Goal: Information Seeking & Learning: Learn about a topic

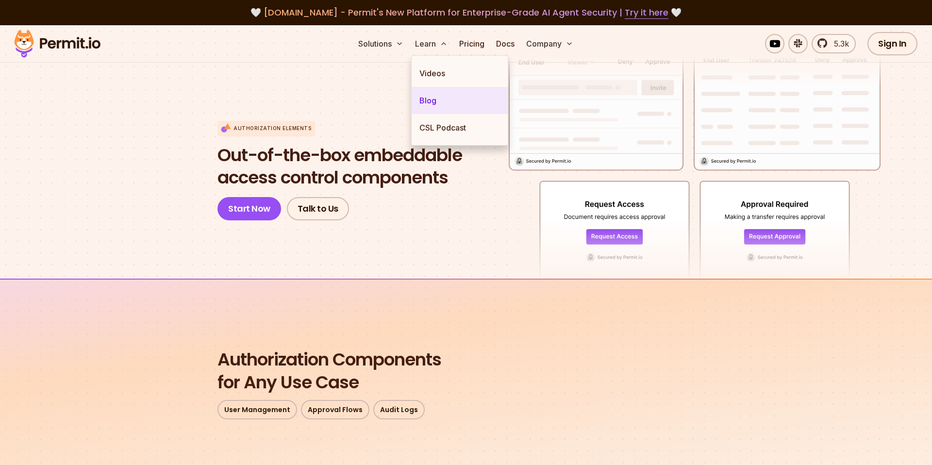
click at [424, 102] on link "Blog" at bounding box center [460, 100] width 96 height 27
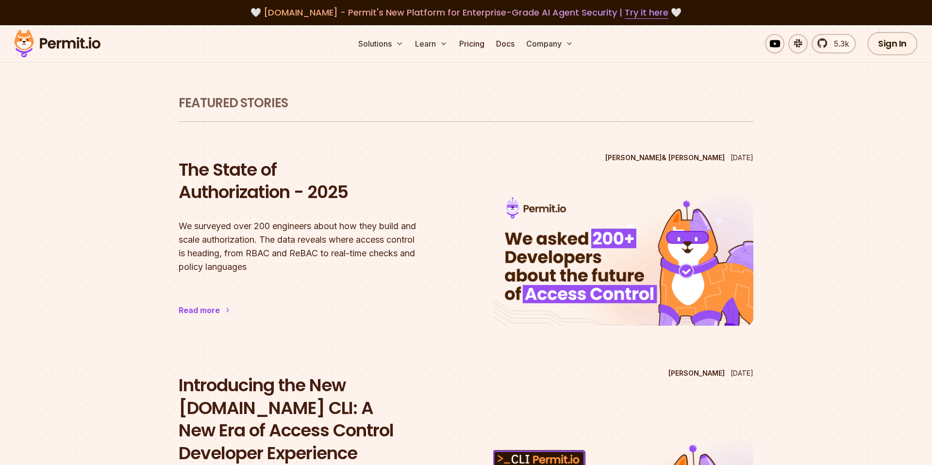
click at [356, 383] on h2 "Introducing the New [DOMAIN_NAME] CLI: A New Era of Access Control Developer Ex…" at bounding box center [309, 419] width 260 height 91
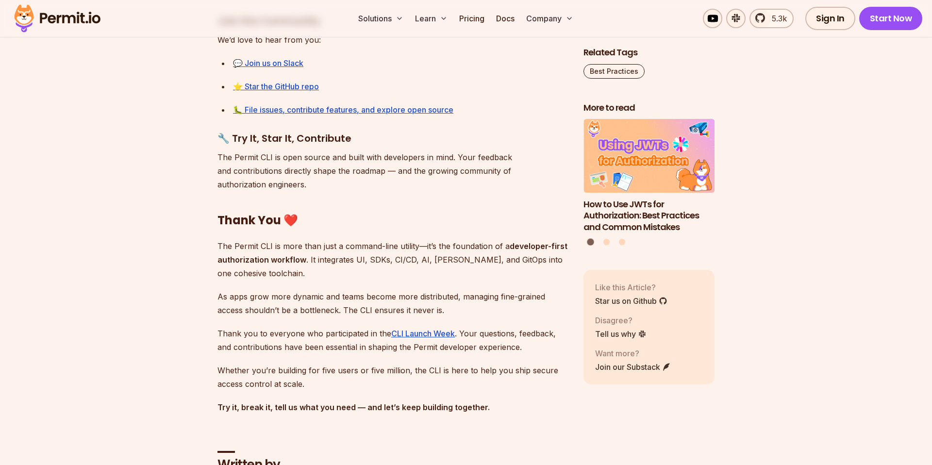
scroll to position [7945, 0]
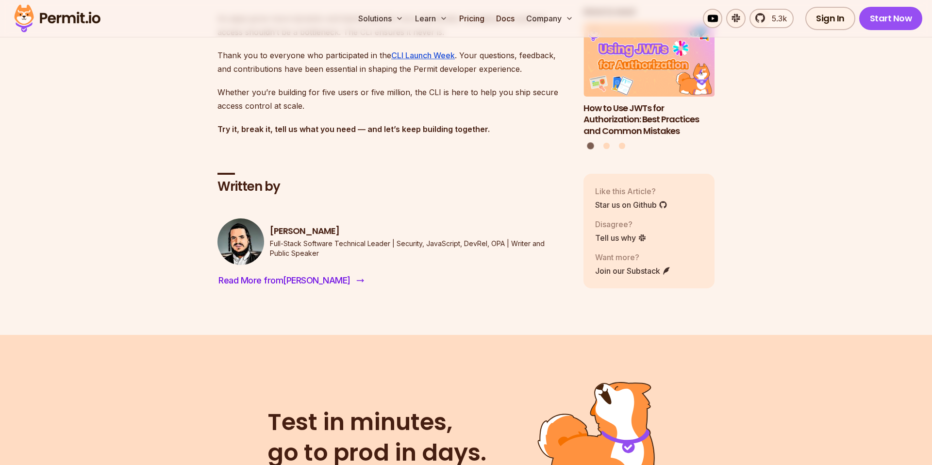
click at [277, 288] on span "Read More from [PERSON_NAME]" at bounding box center [285, 281] width 132 height 14
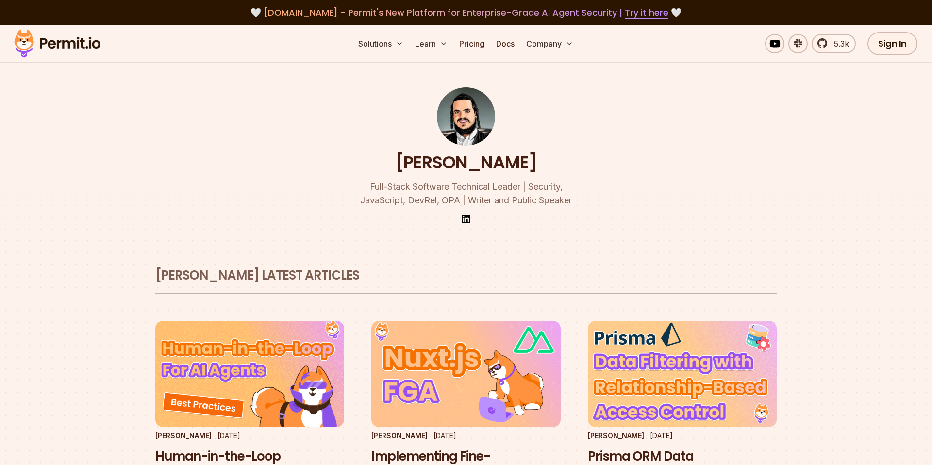
click at [353, 155] on div "[PERSON_NAME] Full-Stack Software Technical Leader | Security, JavaScript, DevR…" at bounding box center [465, 136] width 559 height 223
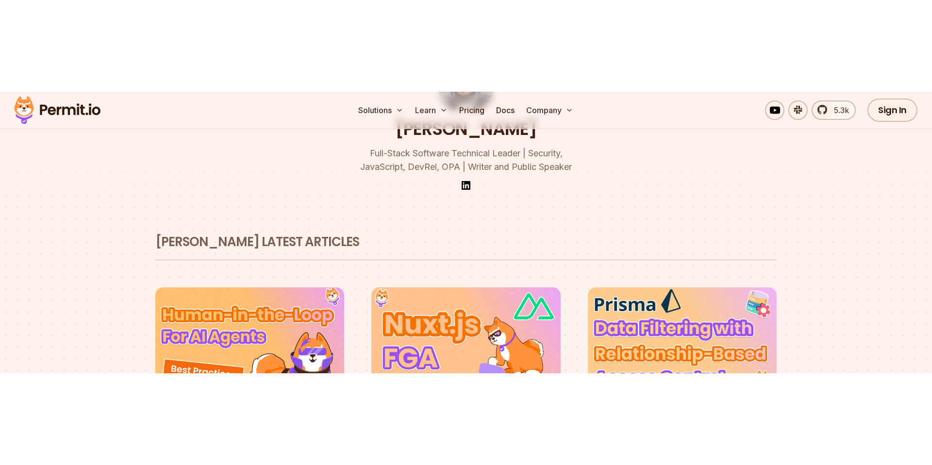
scroll to position [126, 0]
